Goal: Task Accomplishment & Management: Use online tool/utility

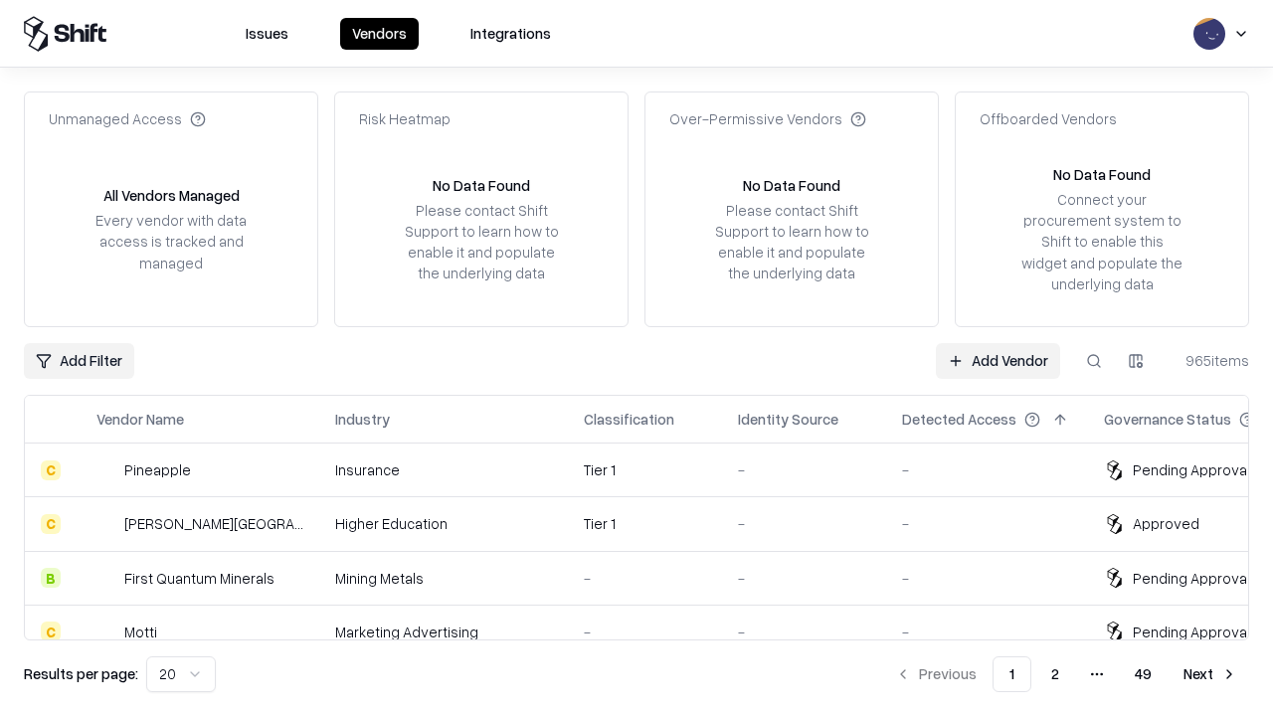
click at [998, 360] on link "Add Vendor" at bounding box center [998, 361] width 124 height 36
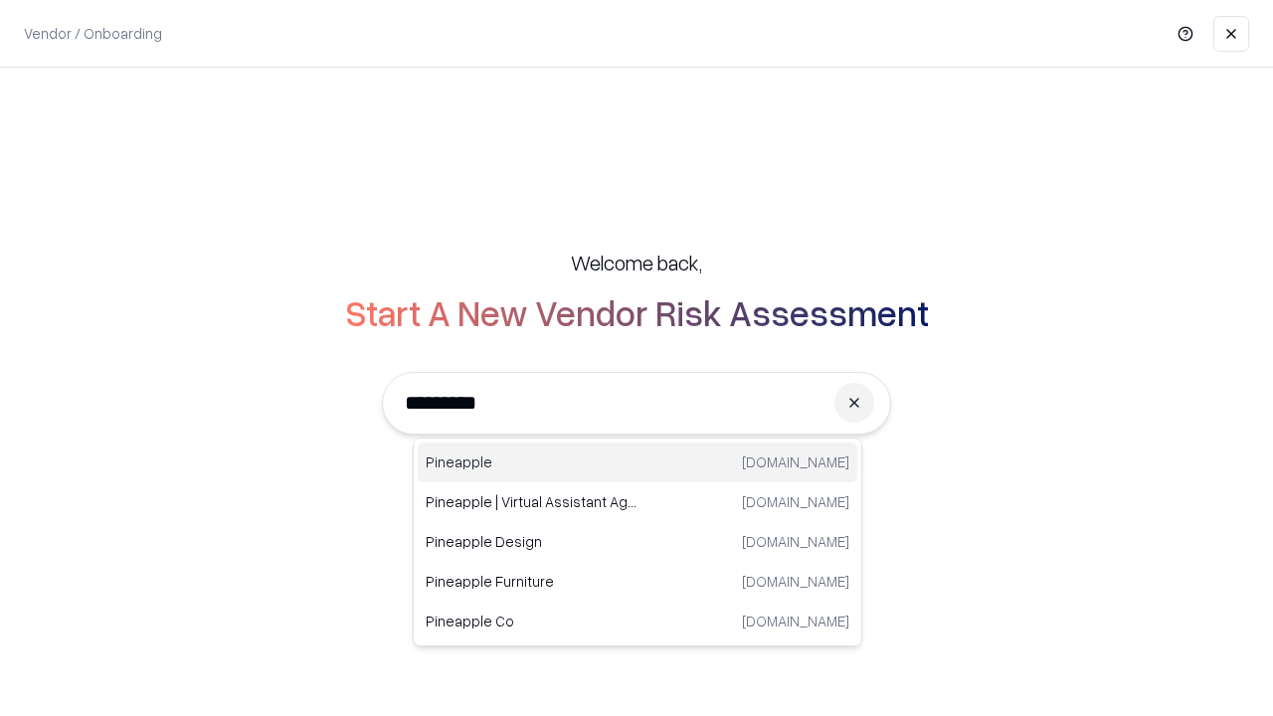
click at [638, 463] on div "Pineapple [DOMAIN_NAME]" at bounding box center [638, 463] width 440 height 40
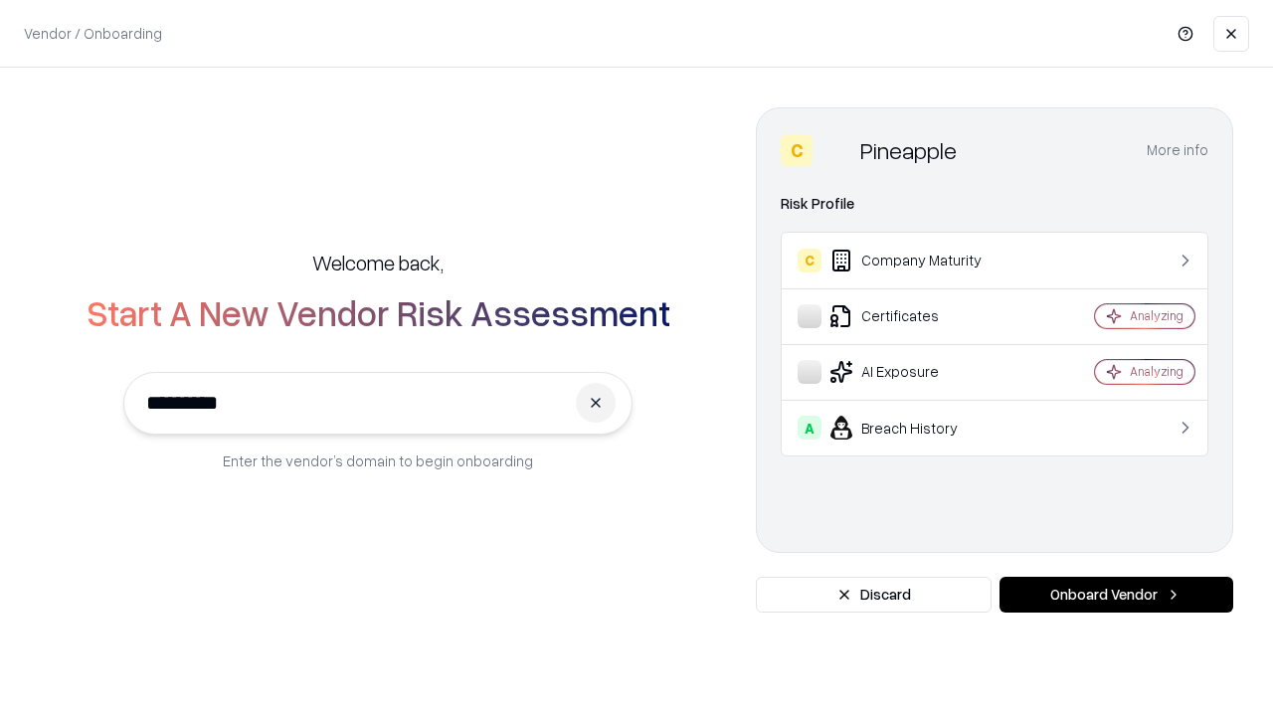
type input "*********"
click at [1116, 595] on button "Onboard Vendor" at bounding box center [1117, 595] width 234 height 36
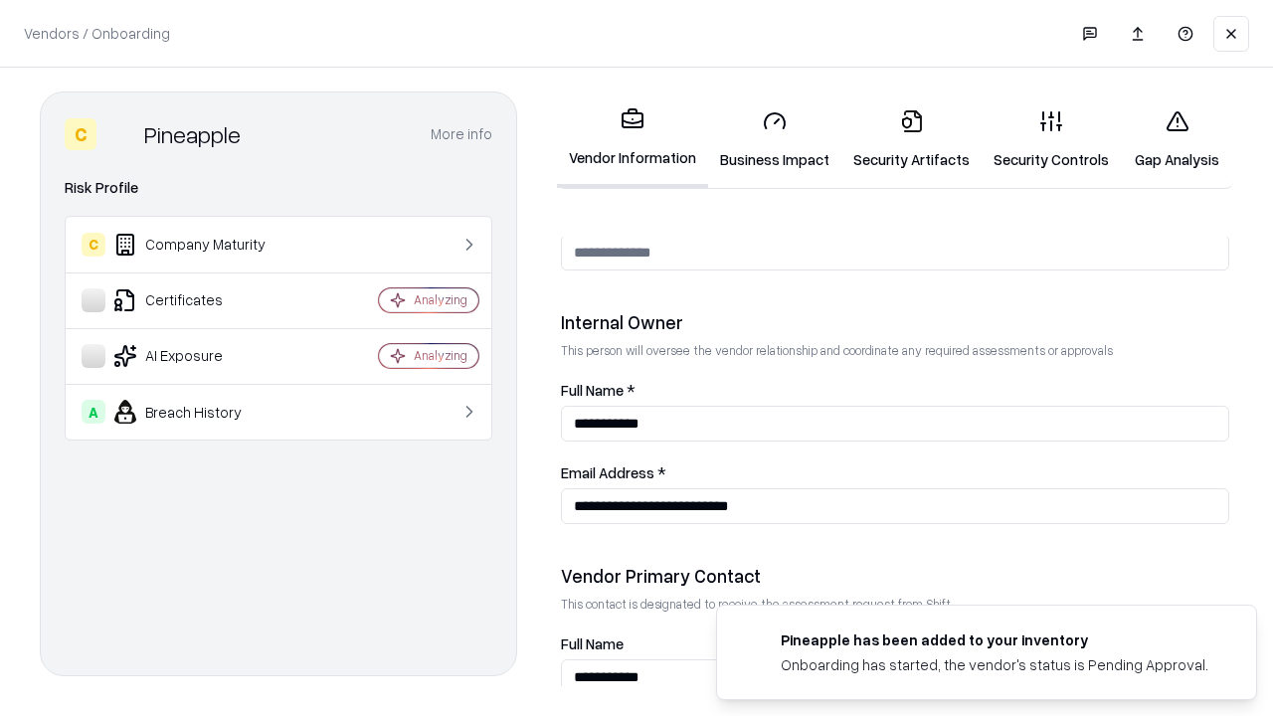
scroll to position [1031, 0]
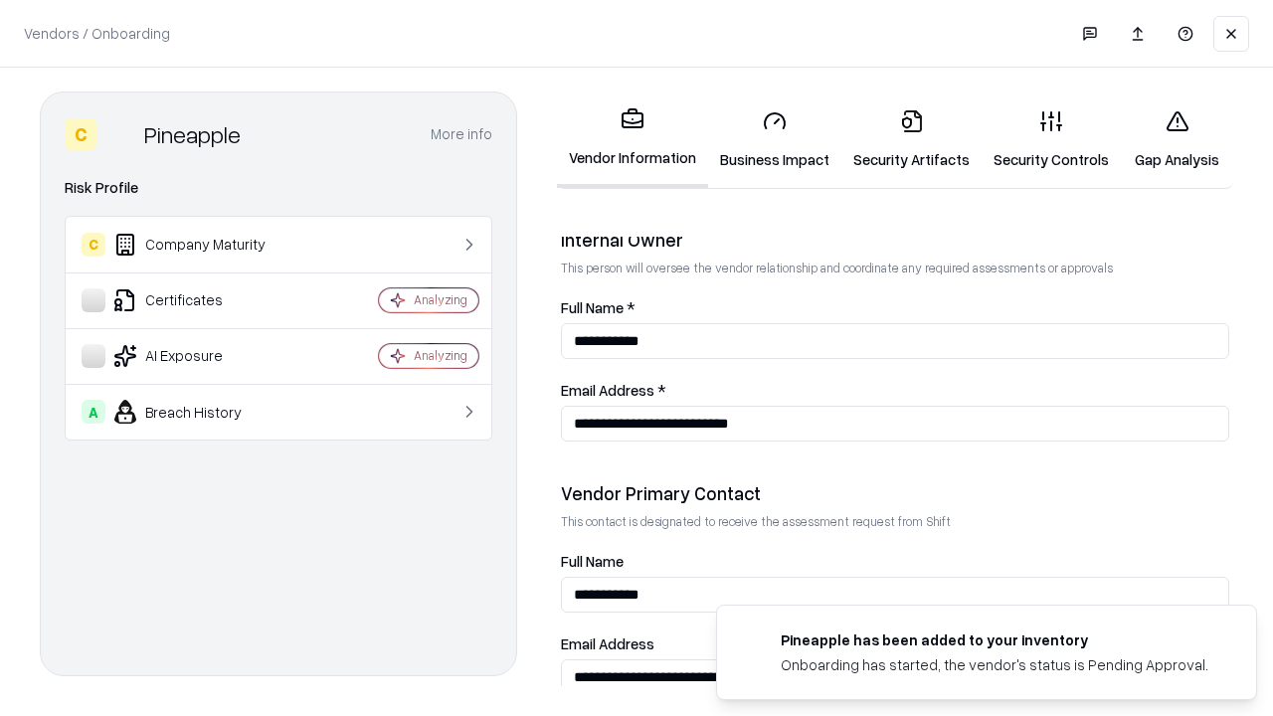
click at [775, 139] on link "Business Impact" at bounding box center [774, 140] width 133 height 93
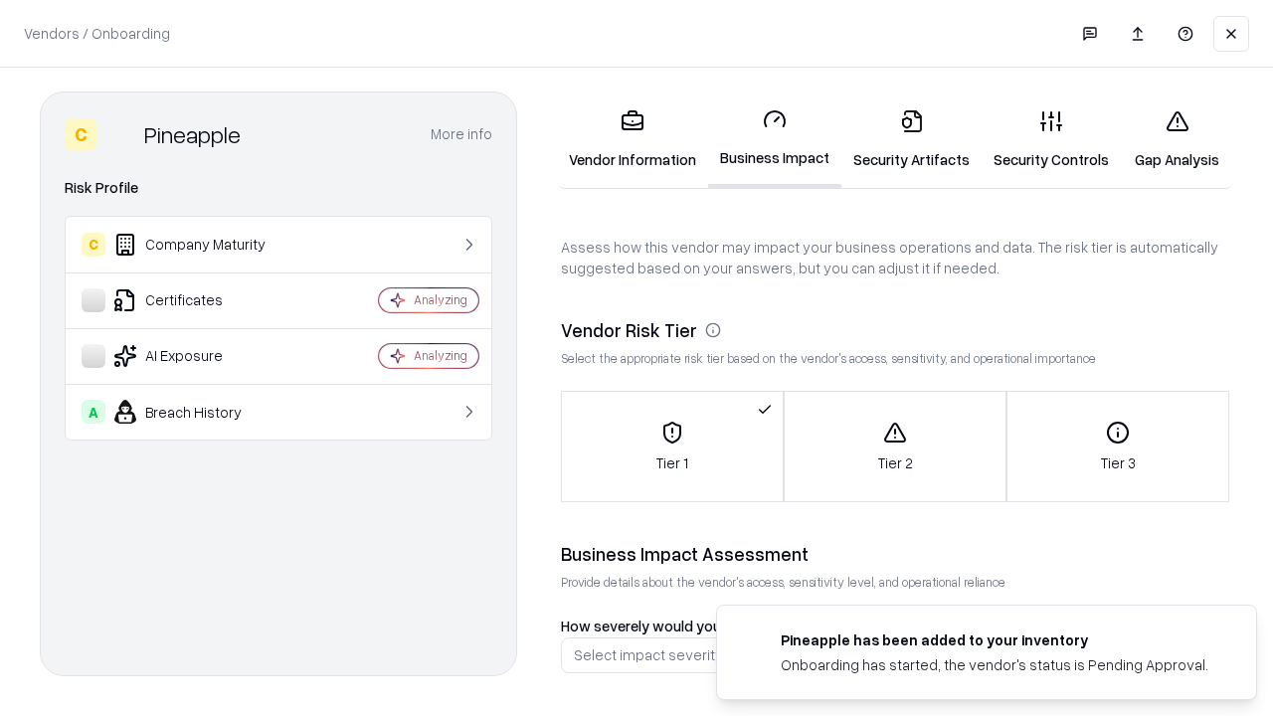
click at [911, 139] on link "Security Artifacts" at bounding box center [912, 140] width 140 height 93
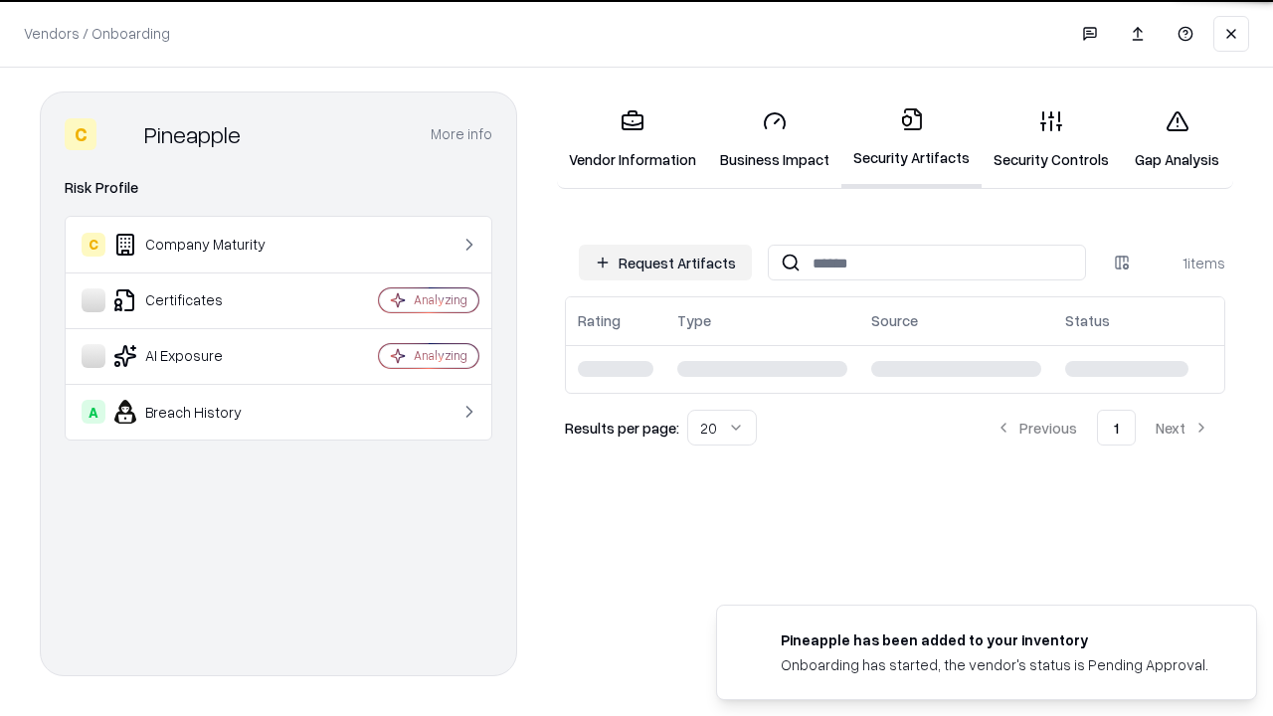
click at [665, 262] on button "Request Artifacts" at bounding box center [665, 263] width 173 height 36
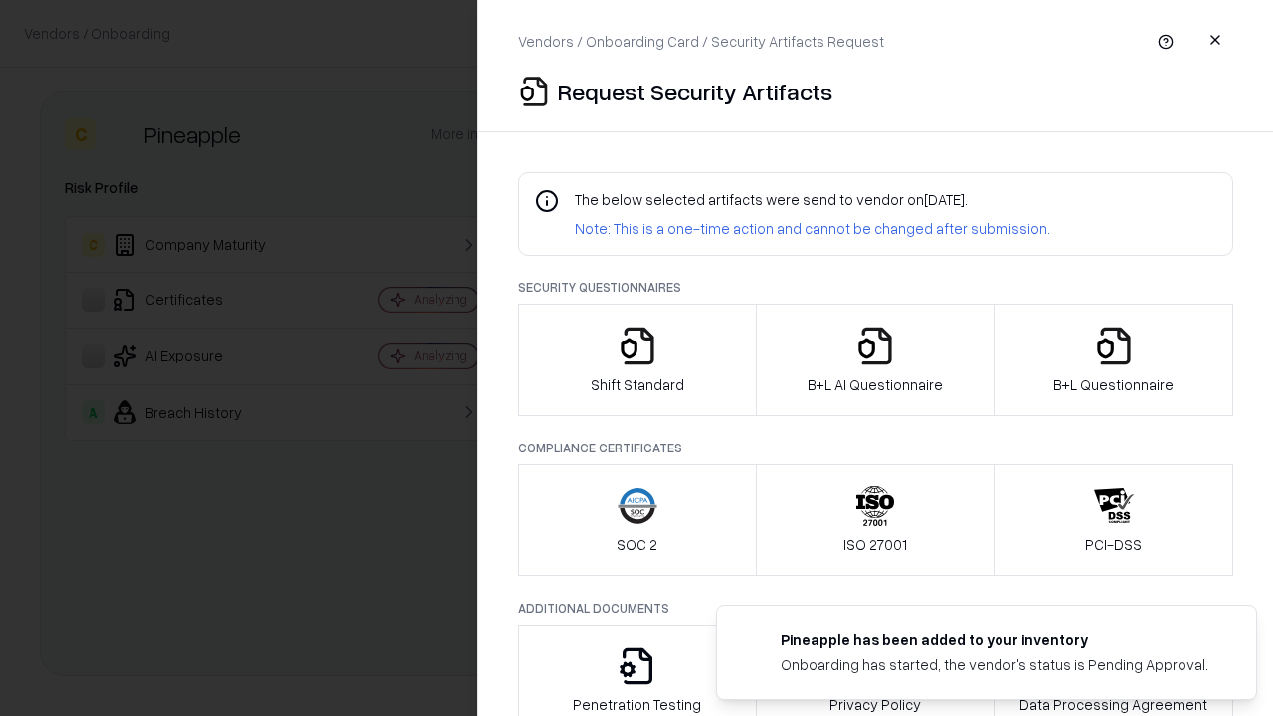
click at [637, 360] on icon "button" at bounding box center [638, 346] width 40 height 40
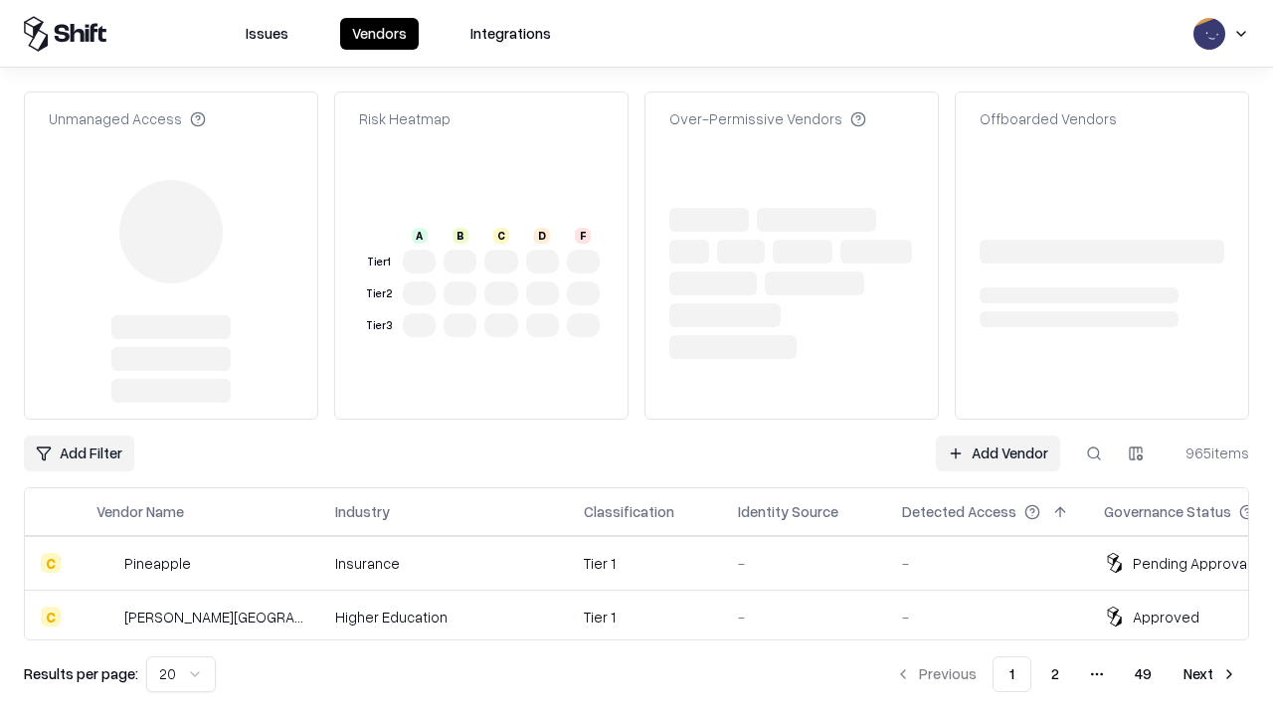
click at [998, 454] on link "Add Vendor" at bounding box center [998, 454] width 124 height 36
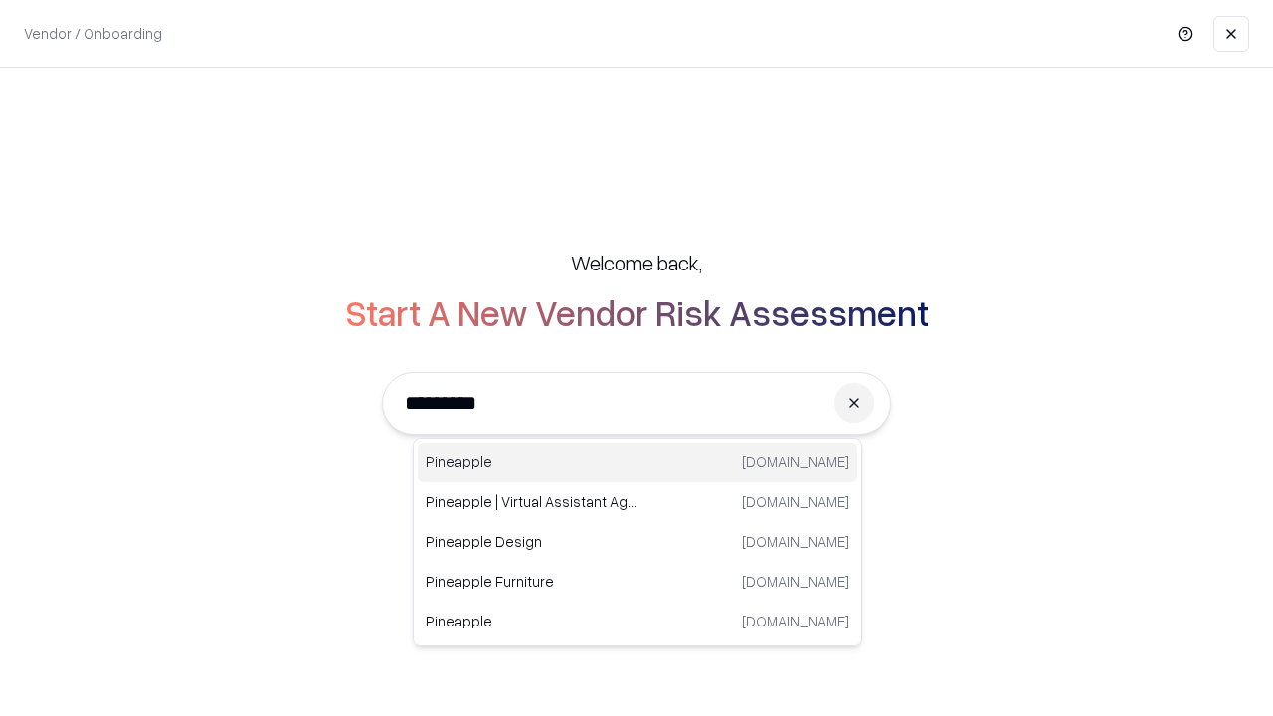
click at [638, 463] on div "Pineapple [DOMAIN_NAME]" at bounding box center [638, 463] width 440 height 40
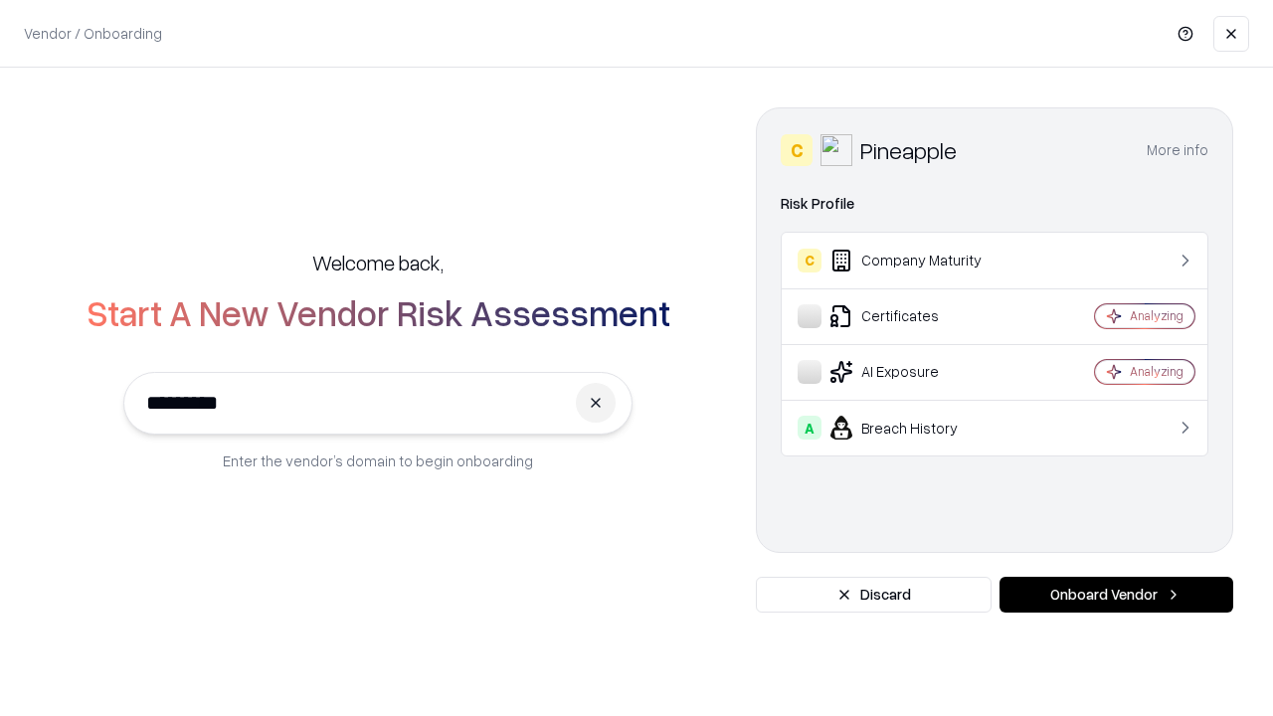
type input "*********"
click at [1116, 595] on button "Onboard Vendor" at bounding box center [1117, 595] width 234 height 36
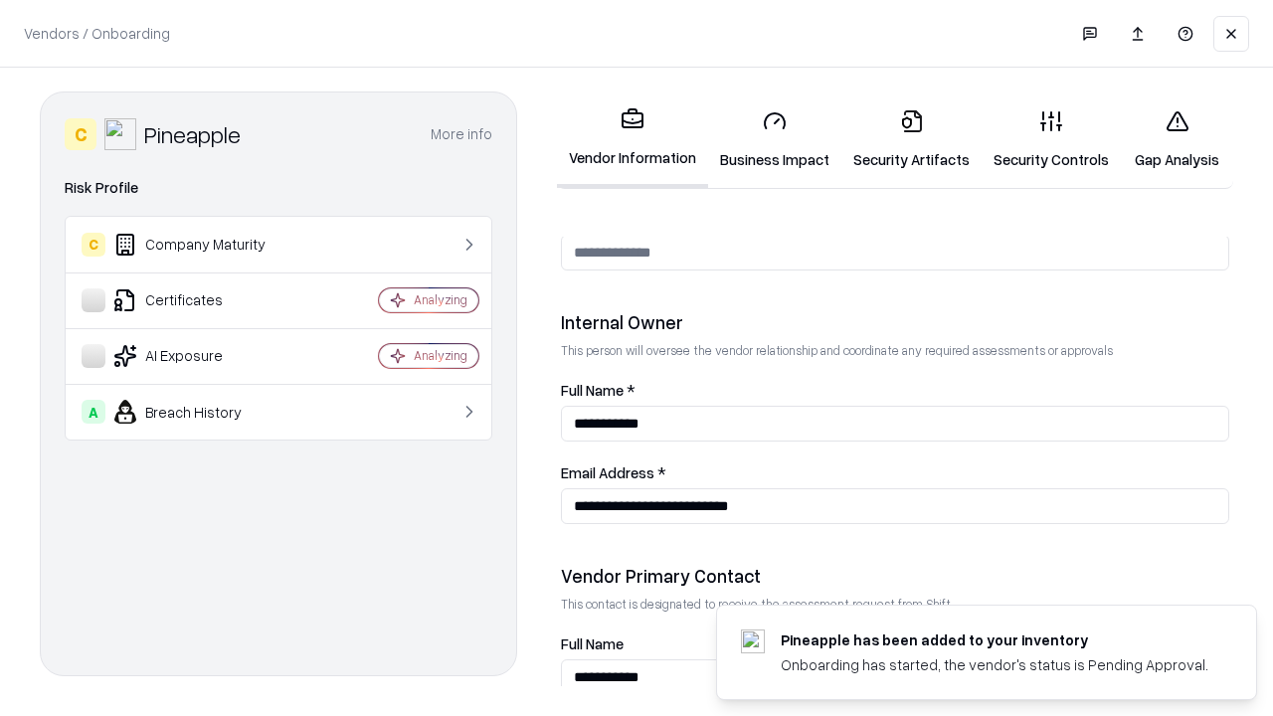
scroll to position [1031, 0]
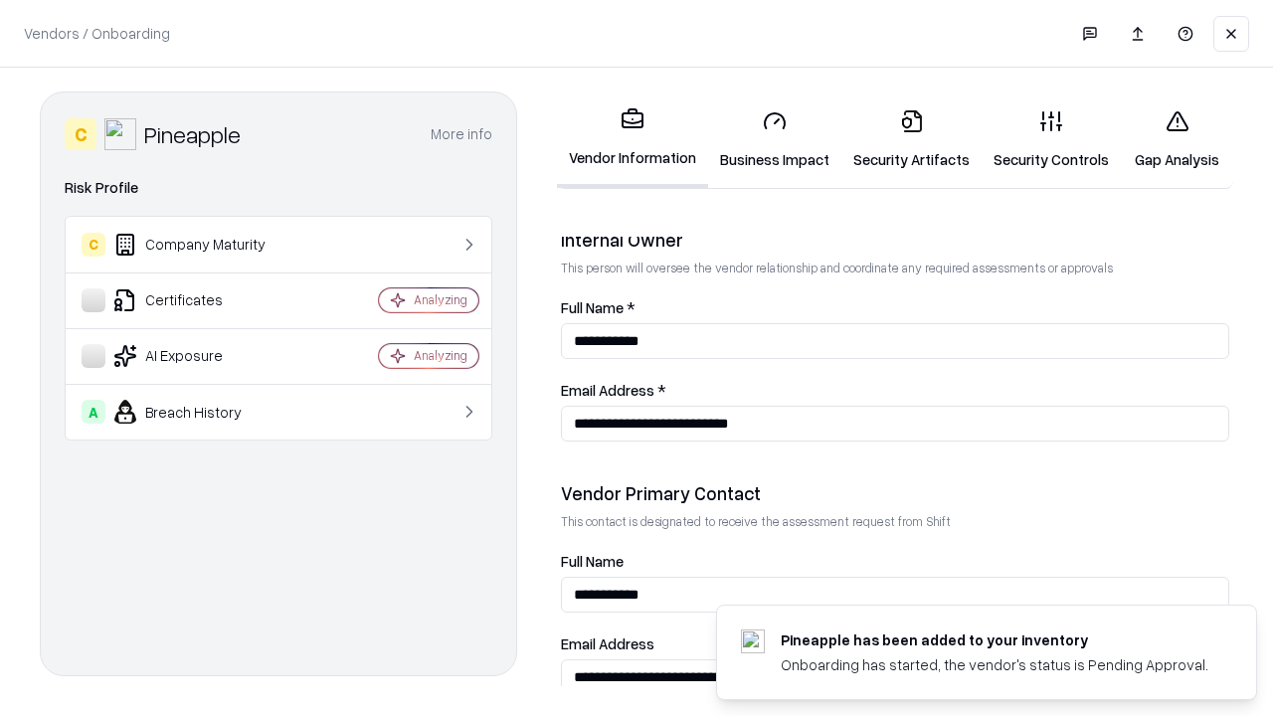
click at [1177, 139] on link "Gap Analysis" at bounding box center [1177, 140] width 112 height 93
